Goal: Task Accomplishment & Management: Use online tool/utility

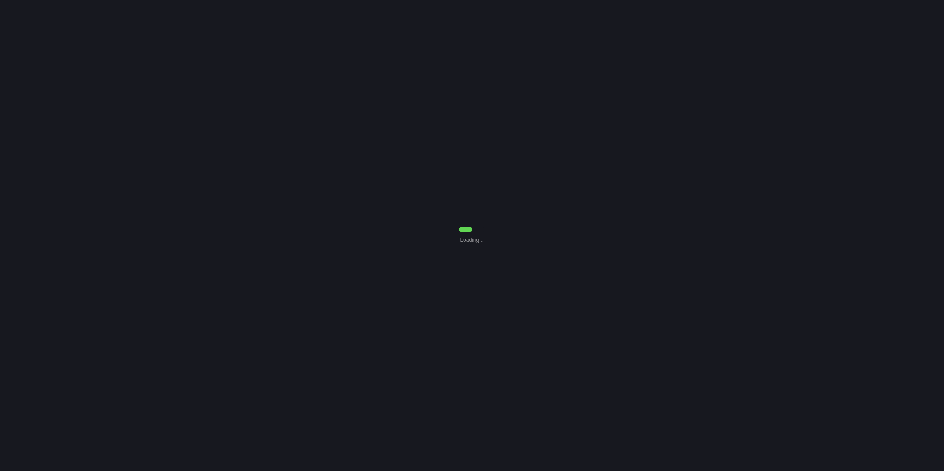
select select "30"
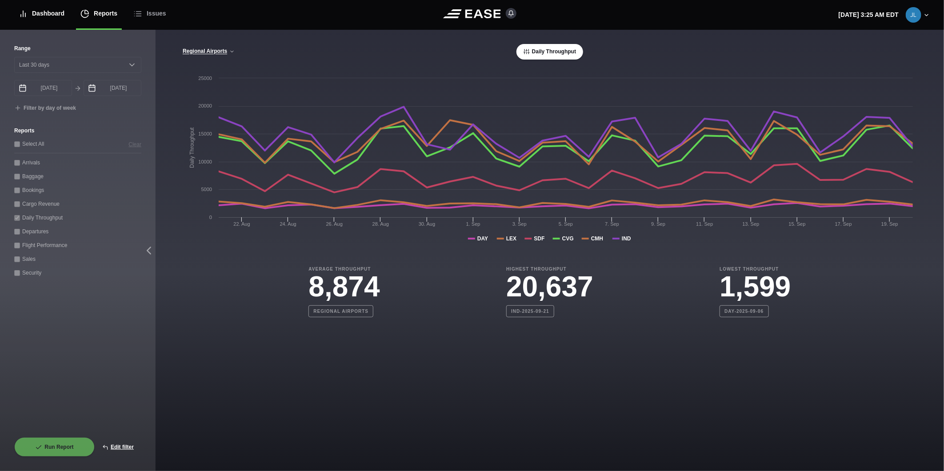
click at [52, 10] on div "Dashboard" at bounding box center [42, 14] width 46 height 30
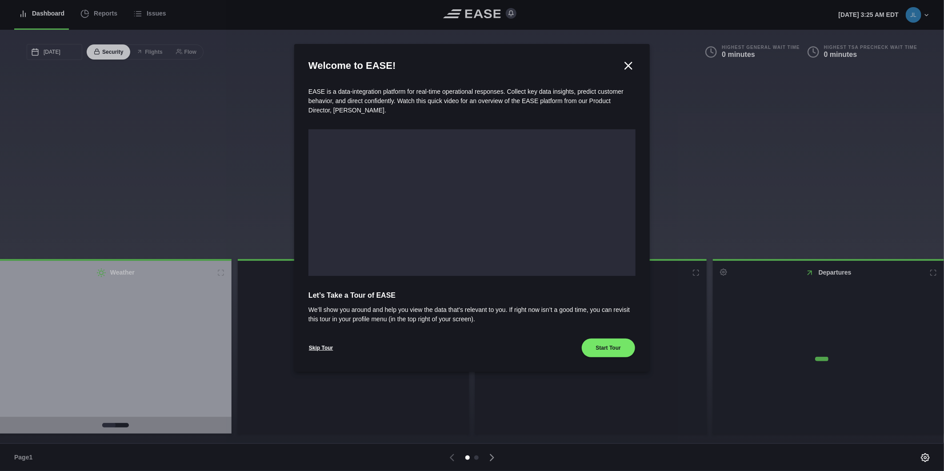
click at [93, 11] on div at bounding box center [472, 235] width 944 height 471
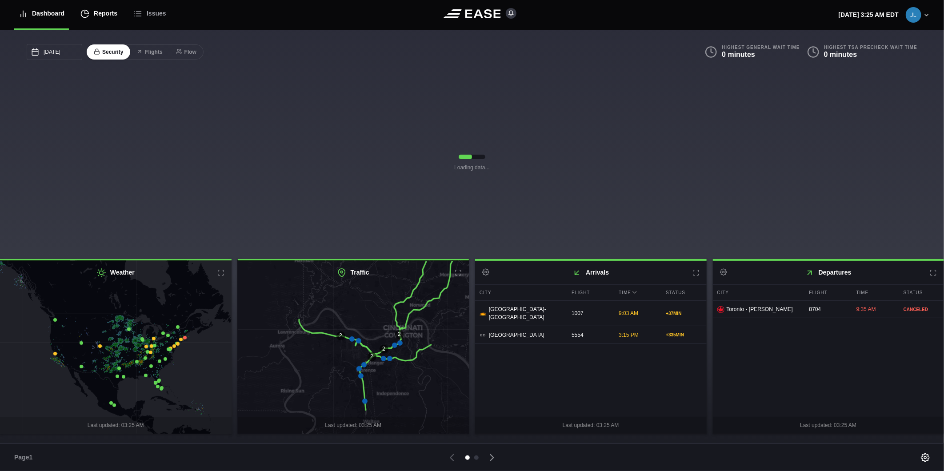
click at [109, 15] on div "Reports" at bounding box center [98, 14] width 37 height 30
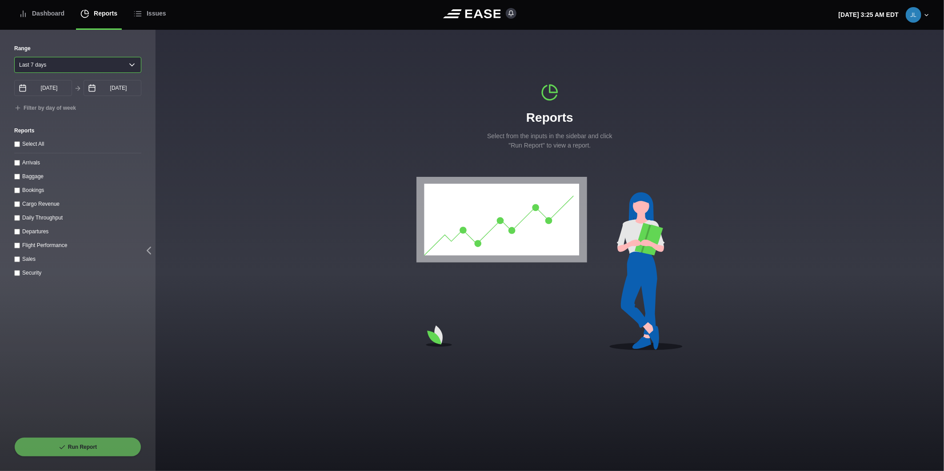
click at [55, 60] on select "[DATE] Last 7 days Last 14 days Last 30 days Last 6 weeks" at bounding box center [77, 65] width 127 height 16
select select "30"
click at [14, 57] on select "[DATE] Last 7 days Last 14 days Last 30 days Last 6 weeks" at bounding box center [77, 65] width 127 height 16
type input "[DATE]"
click at [16, 220] on throughput "Daily Throughput" at bounding box center [17, 218] width 6 height 6
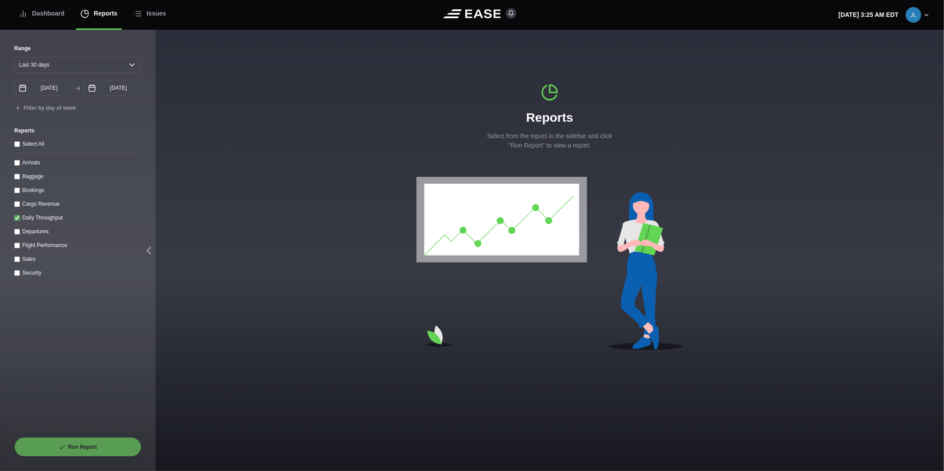
checkbox throughput "true"
click at [99, 449] on button "Run Report" at bounding box center [77, 447] width 127 height 20
select select "30"
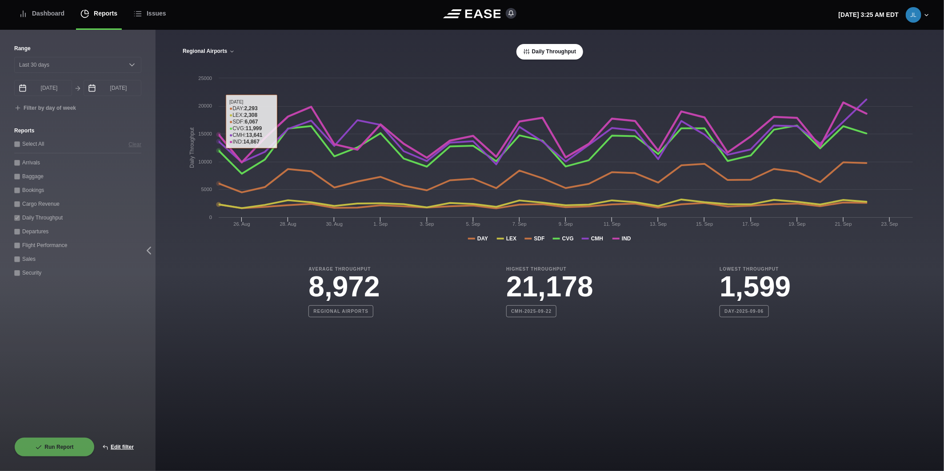
click at [212, 51] on button "Regional Airports" at bounding box center [208, 51] width 53 height 6
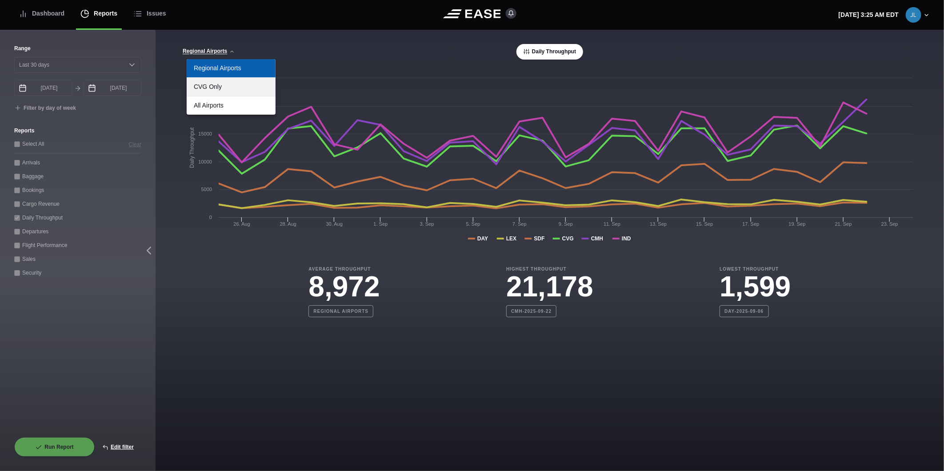
click at [218, 86] on link "CVG Only" at bounding box center [231, 87] width 89 height 18
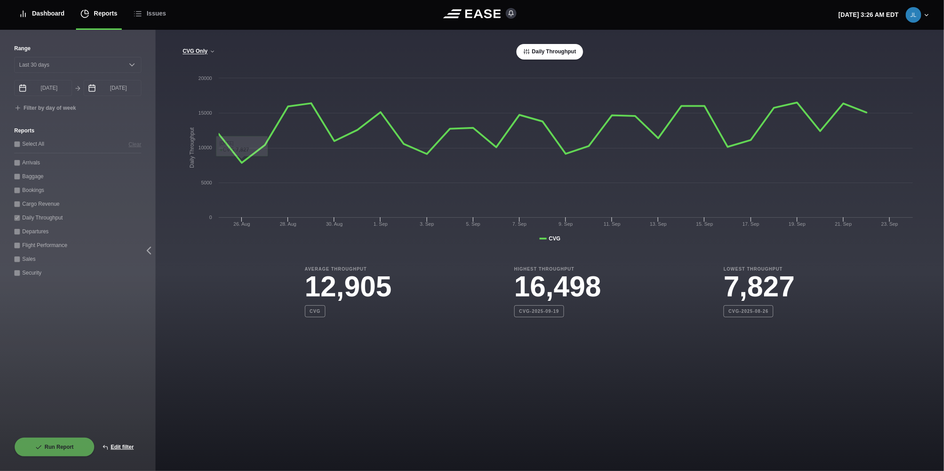
click at [54, 12] on div "Dashboard" at bounding box center [42, 14] width 46 height 30
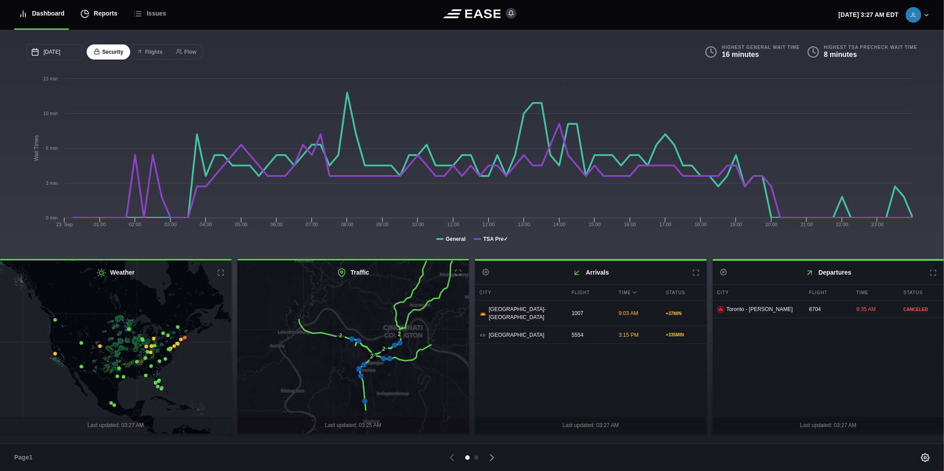
click at [90, 12] on div "Reports" at bounding box center [98, 14] width 37 height 30
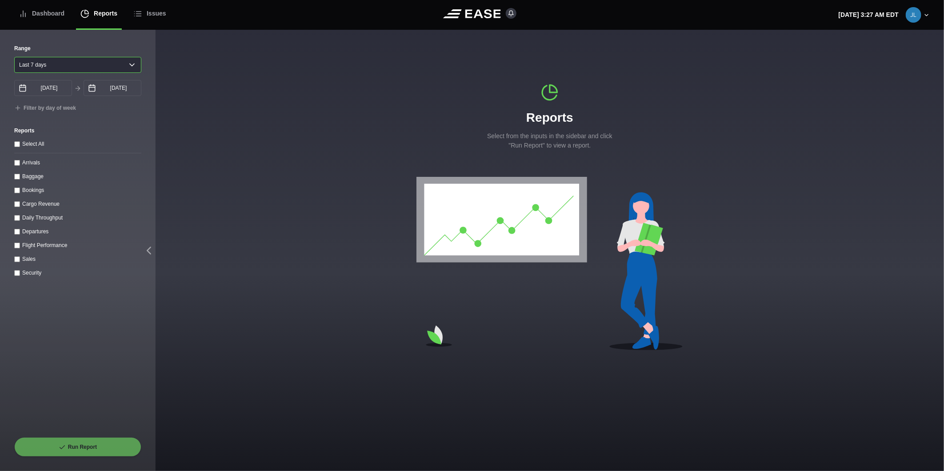
click at [55, 68] on select "[DATE] Last 7 days Last 14 days Last 30 days Last 6 weeks" at bounding box center [77, 65] width 127 height 16
select select "1"
click at [14, 57] on select "[DATE] Last 7 days Last 14 days Last 30 days Last 6 weeks" at bounding box center [77, 65] width 127 height 16
type input "[DATE]"
click at [27, 163] on label "Arrivals" at bounding box center [31, 163] width 18 height 6
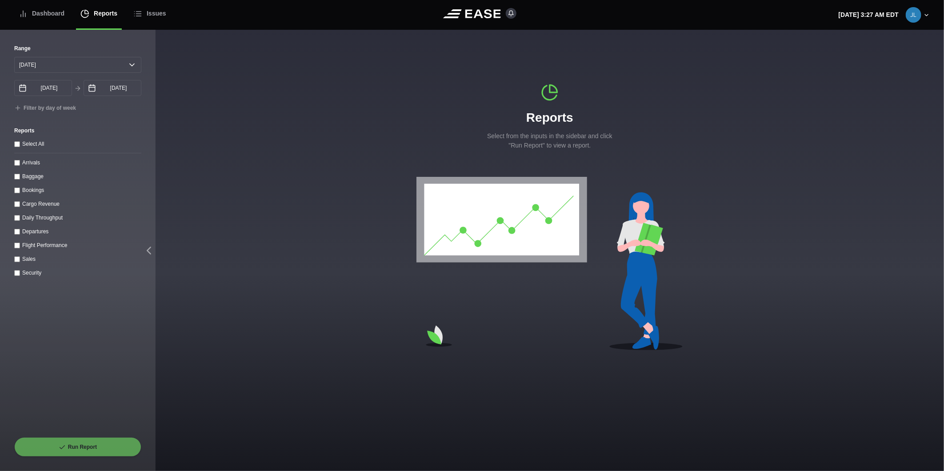
click at [20, 163] on input "Arrivals" at bounding box center [17, 163] width 6 height 6
checkbox input "true"
click at [110, 95] on input "[DATE]" at bounding box center [113, 88] width 58 height 16
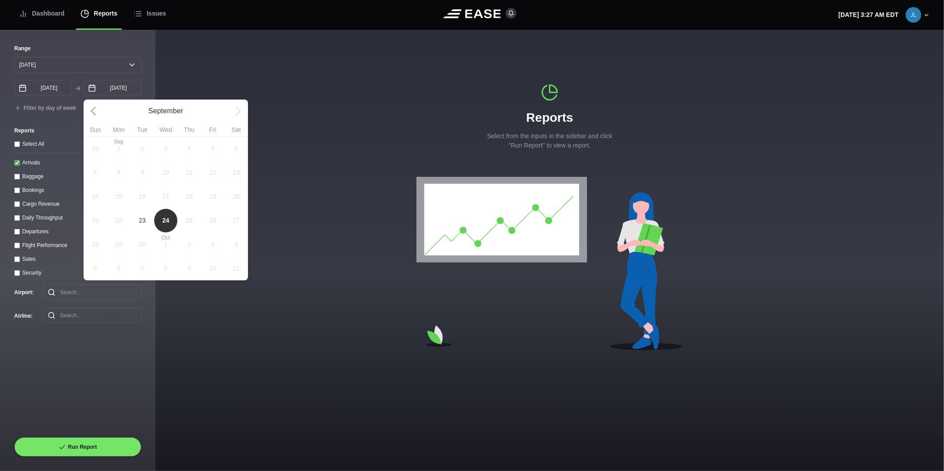
click at [141, 225] on span "23" at bounding box center [142, 220] width 7 height 9
type input "[DATE]"
select select "0"
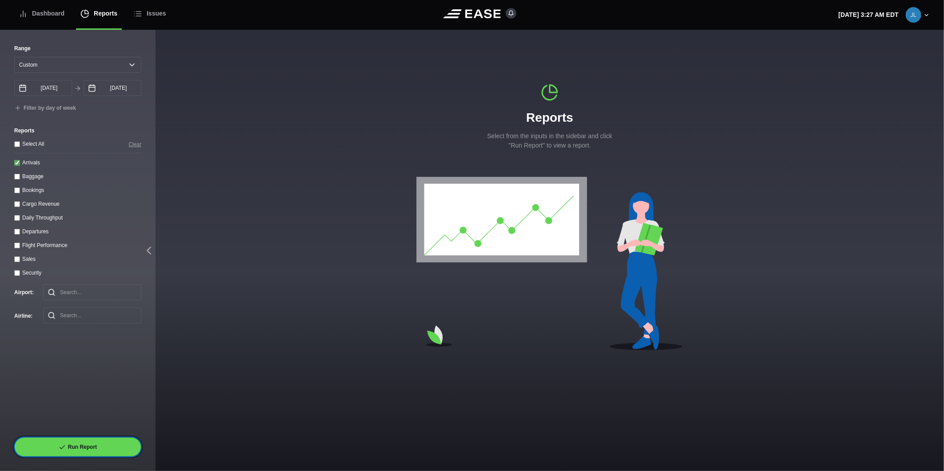
click at [90, 443] on button "Run Report" at bounding box center [77, 447] width 127 height 20
select select "0"
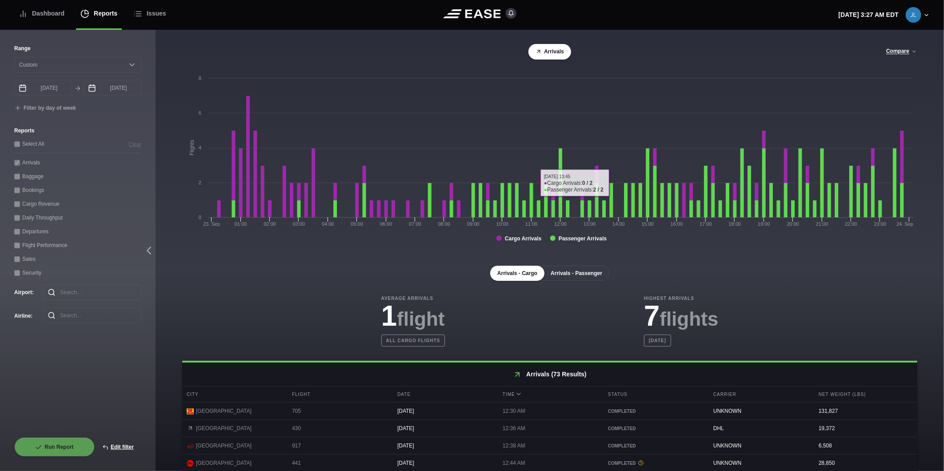
click at [588, 276] on button "Arrivals - Passenger" at bounding box center [576, 273] width 66 height 15
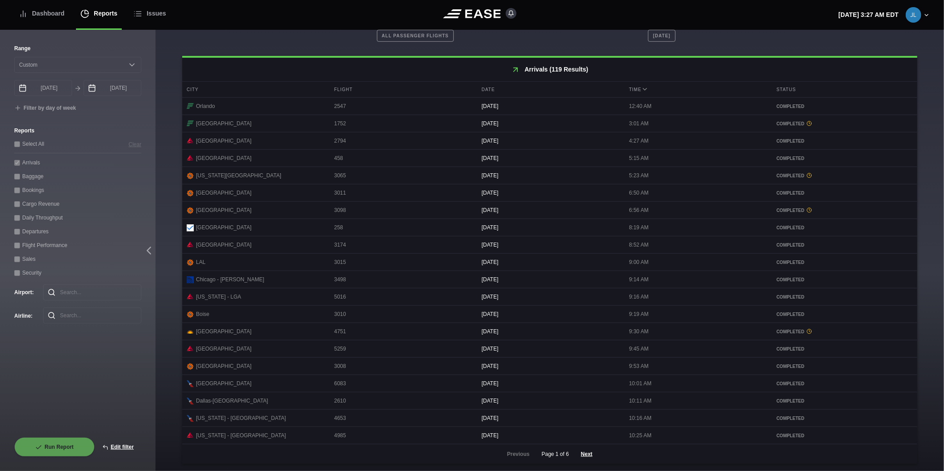
scroll to position [311, 0]
click at [585, 454] on button "Next" at bounding box center [586, 454] width 27 height 20
click at [584, 451] on button "Next" at bounding box center [586, 454] width 27 height 20
click at [587, 453] on button "Next" at bounding box center [586, 454] width 27 height 20
click at [584, 456] on button "Next" at bounding box center [586, 454] width 27 height 20
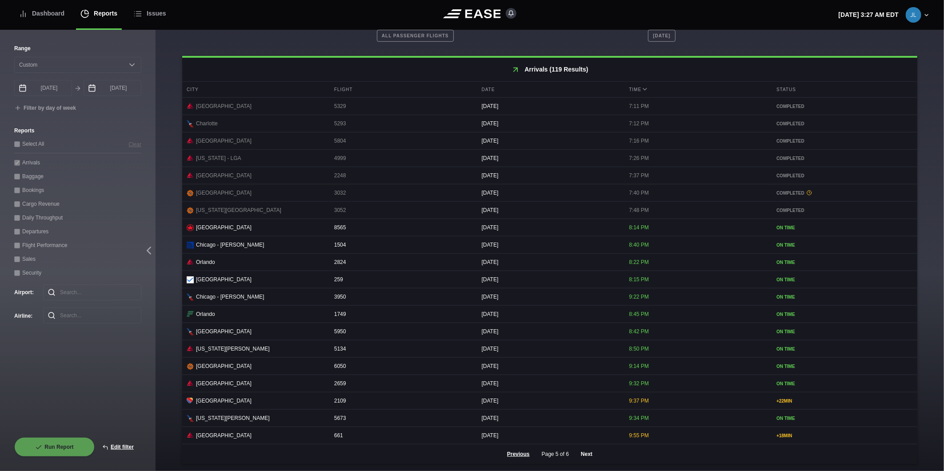
click at [588, 454] on button "Next" at bounding box center [586, 454] width 27 height 20
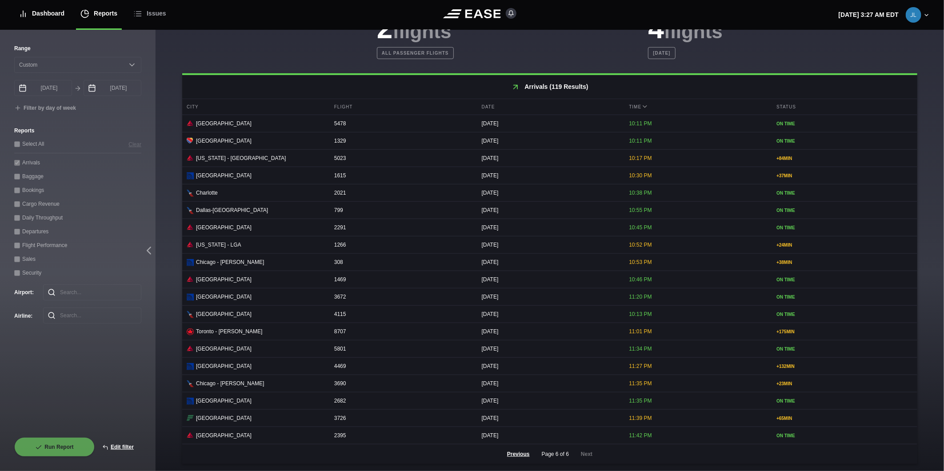
click at [33, 15] on div "Dashboard" at bounding box center [42, 14] width 46 height 30
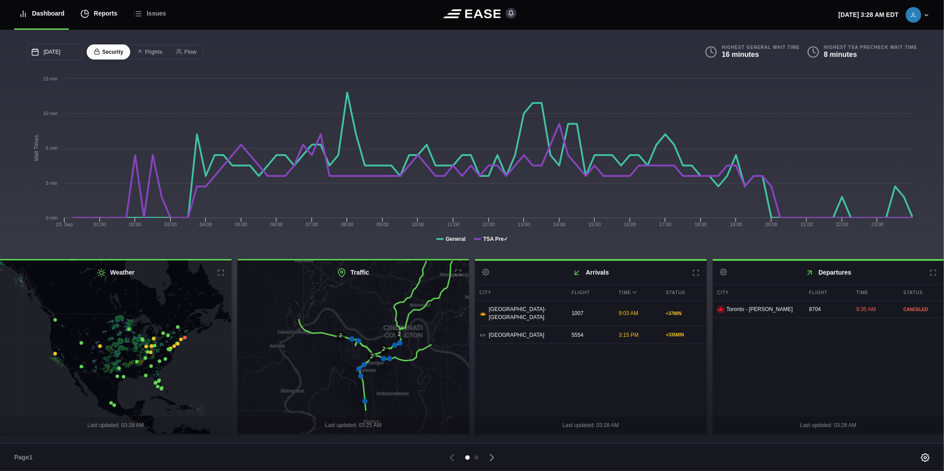
click at [100, 12] on div "Reports" at bounding box center [98, 14] width 37 height 30
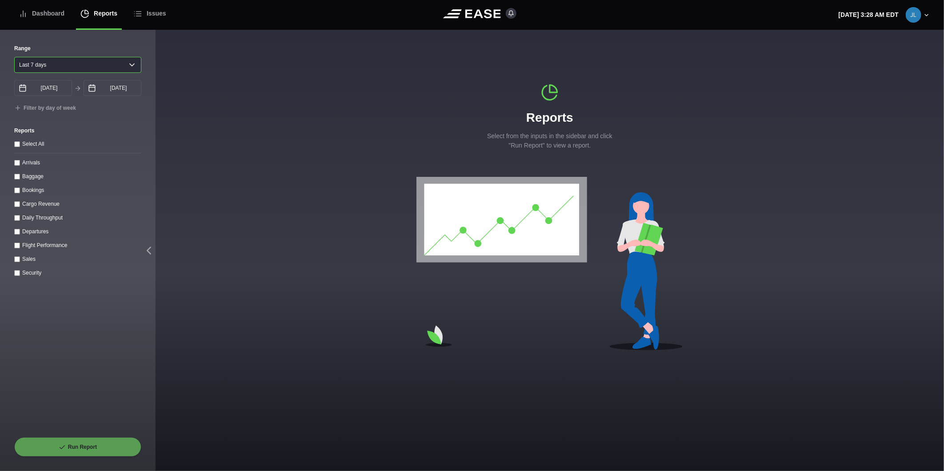
click at [67, 68] on select "[DATE] Last 7 days Last 14 days Last 30 days Last 6 weeks" at bounding box center [77, 65] width 127 height 16
select select "1"
click at [14, 57] on select "[DATE] Last 7 days Last 14 days Last 30 days Last 6 weeks" at bounding box center [77, 65] width 127 height 16
type input "[DATE]"
click at [18, 233] on input "Departures" at bounding box center [17, 232] width 6 height 6
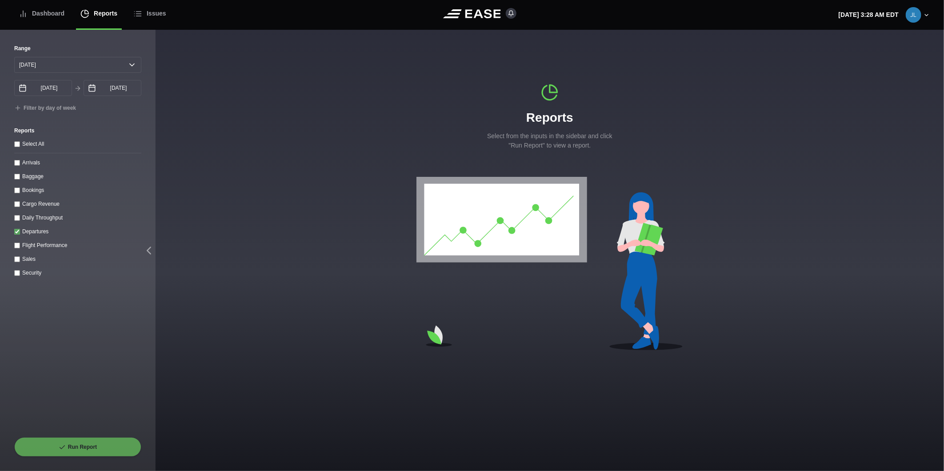
checkbox input "true"
click at [79, 441] on button "Run Report" at bounding box center [77, 447] width 127 height 20
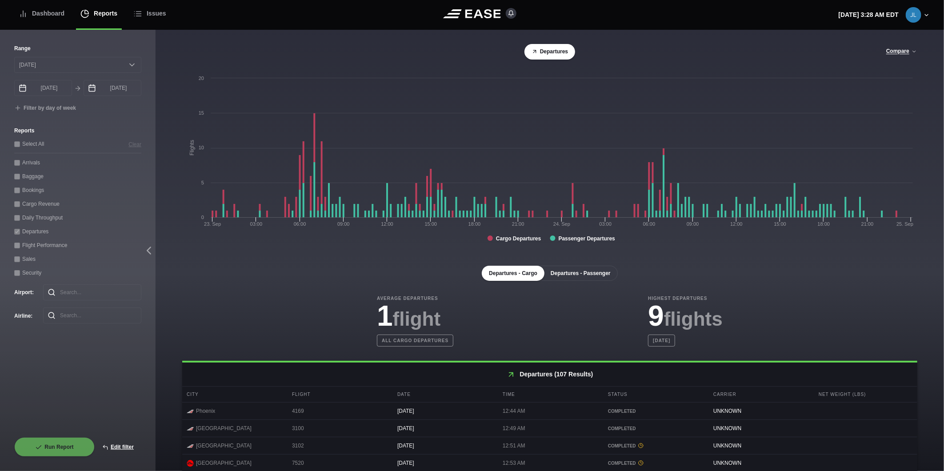
click at [571, 270] on button "Departures - Passenger" at bounding box center [580, 273] width 74 height 15
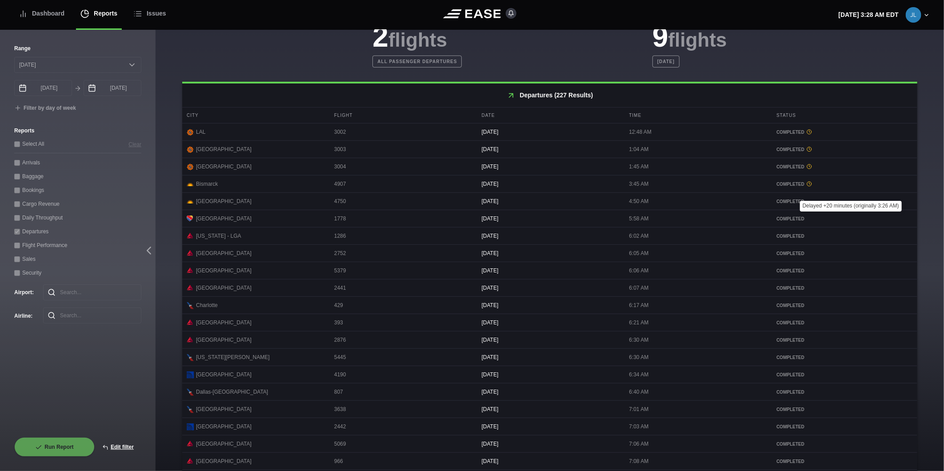
scroll to position [311, 0]
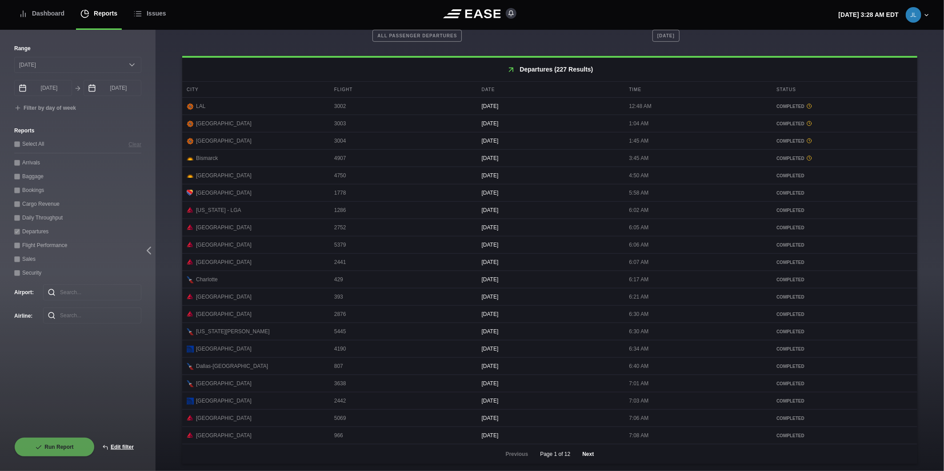
click at [579, 456] on button "Next" at bounding box center [588, 454] width 27 height 20
click at [579, 455] on button "Next" at bounding box center [588, 454] width 27 height 20
click at [515, 458] on button "Previous" at bounding box center [517, 454] width 38 height 20
click at [41, 14] on div "Dashboard" at bounding box center [42, 14] width 46 height 30
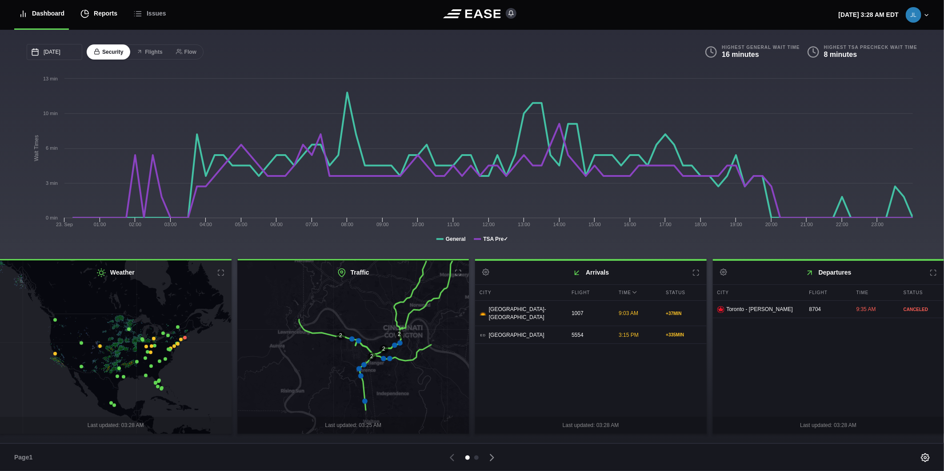
click at [101, 10] on div "Reports" at bounding box center [98, 14] width 37 height 30
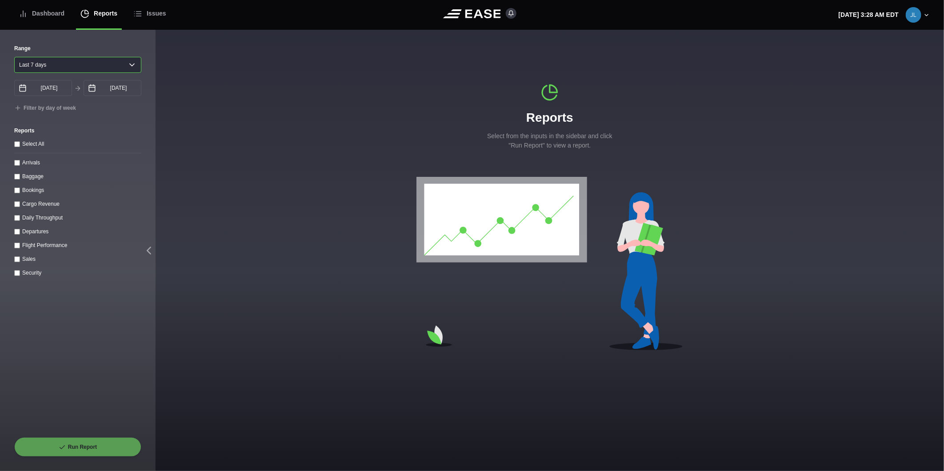
click at [72, 67] on select "[DATE] Last 7 days Last 14 days Last 30 days Last 6 weeks" at bounding box center [77, 65] width 127 height 16
select select "1"
click at [14, 57] on select "[DATE] Last 7 days Last 14 days Last 30 days Last 6 weeks" at bounding box center [77, 65] width 127 height 16
type input "[DATE]"
click at [108, 88] on input "[DATE]" at bounding box center [113, 88] width 58 height 16
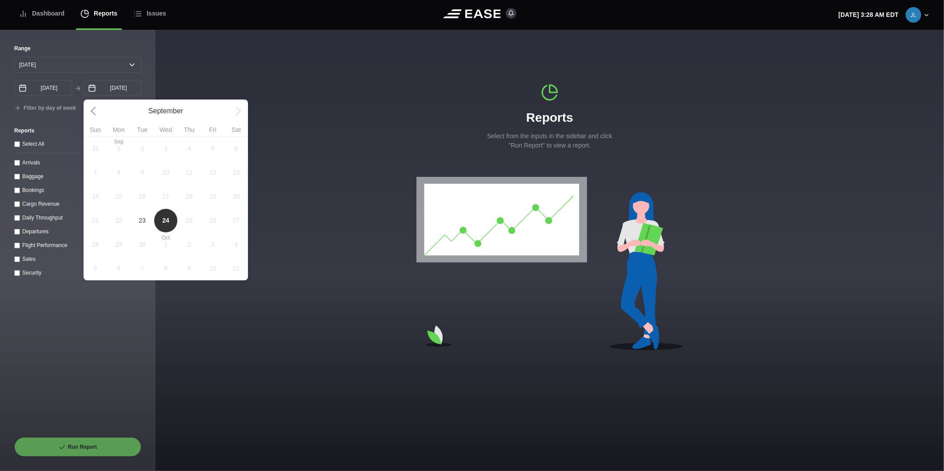
click at [139, 224] on span "23" at bounding box center [142, 220] width 7 height 9
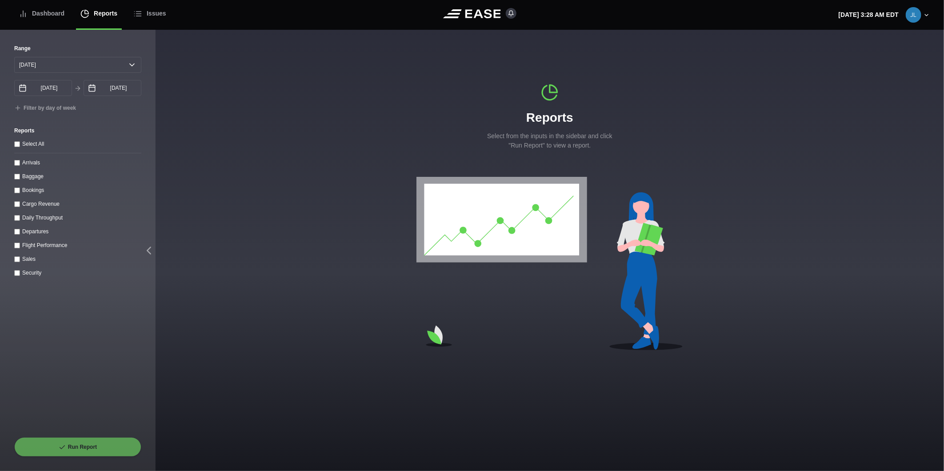
select select "0"
type input "[DATE]"
click at [19, 235] on input "Departures" at bounding box center [17, 232] width 6 height 6
checkbox input "true"
click at [86, 447] on button "Run Report" at bounding box center [77, 447] width 127 height 20
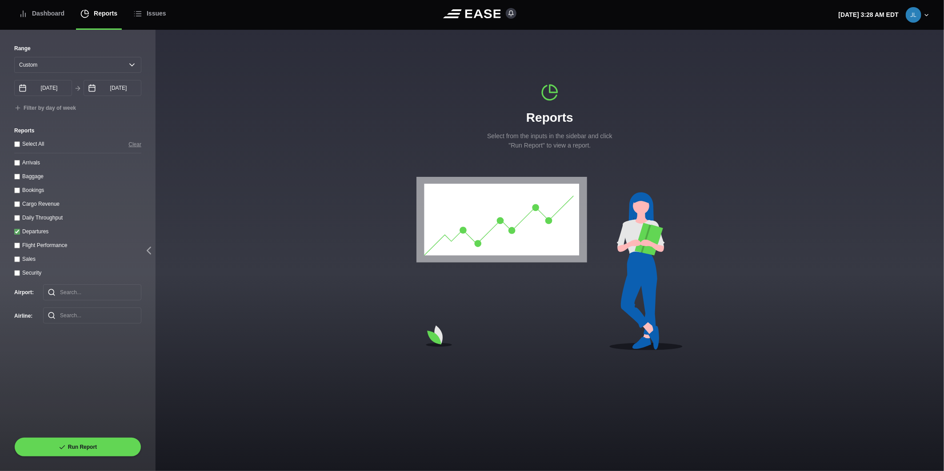
select select "0"
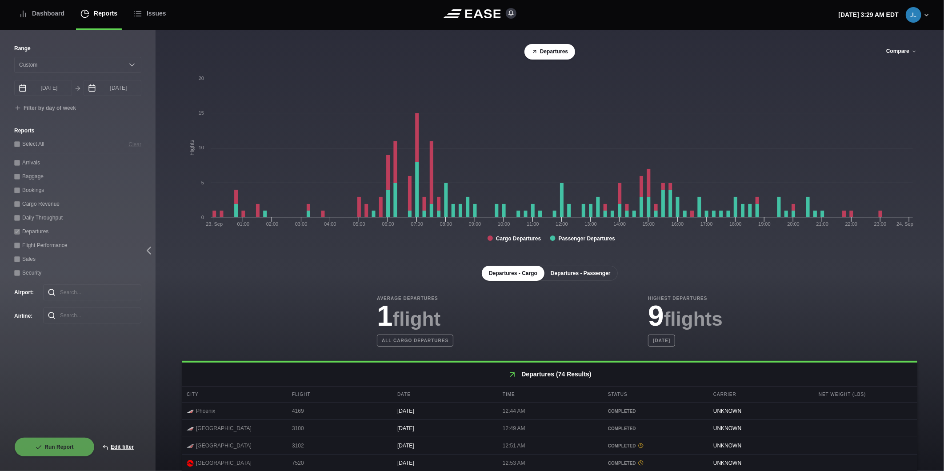
click at [578, 279] on button "Departures - Passenger" at bounding box center [580, 273] width 74 height 15
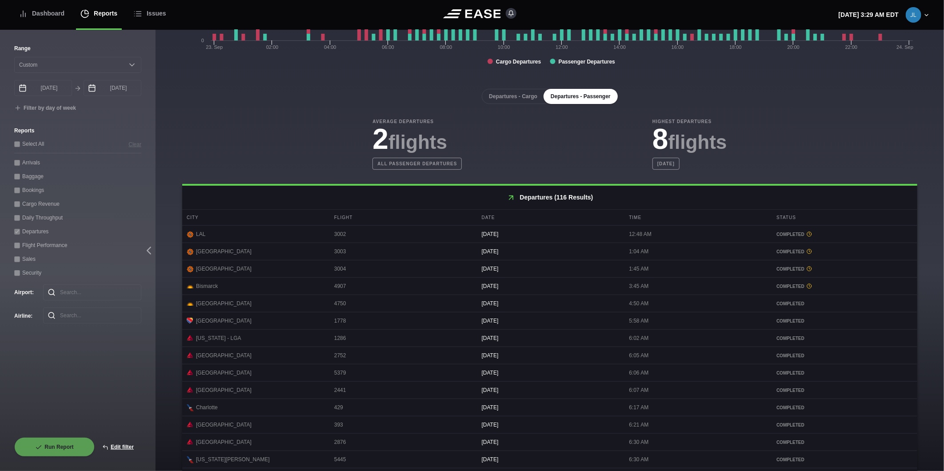
scroll to position [311, 0]
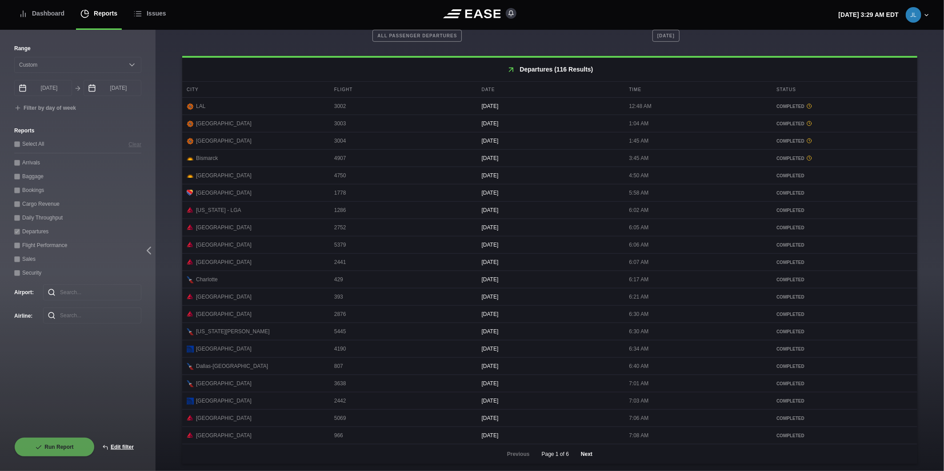
click at [581, 456] on button "Next" at bounding box center [586, 454] width 27 height 20
click at [579, 456] on button "Next" at bounding box center [586, 454] width 27 height 20
click at [581, 450] on button "Next" at bounding box center [586, 454] width 27 height 20
drag, startPoint x: 588, startPoint y: 456, endPoint x: 600, endPoint y: 448, distance: 14.4
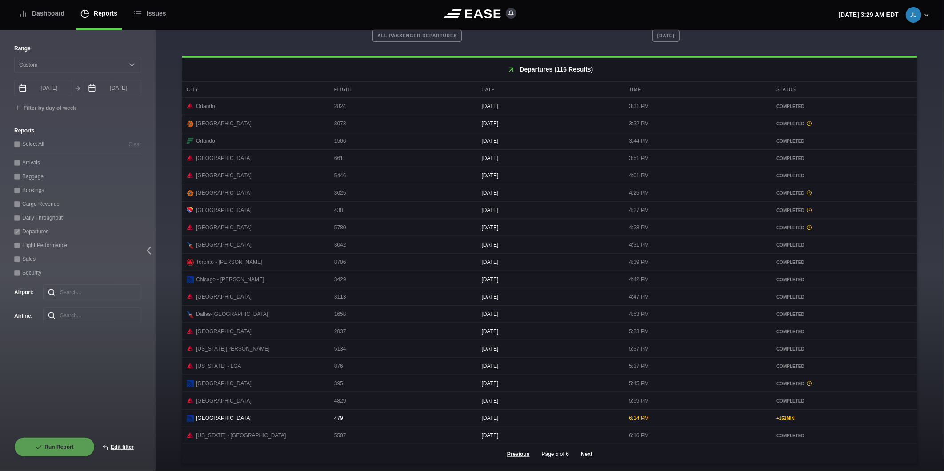
click at [587, 455] on button "Next" at bounding box center [586, 454] width 27 height 20
